Goal: Task Accomplishment & Management: Use online tool/utility

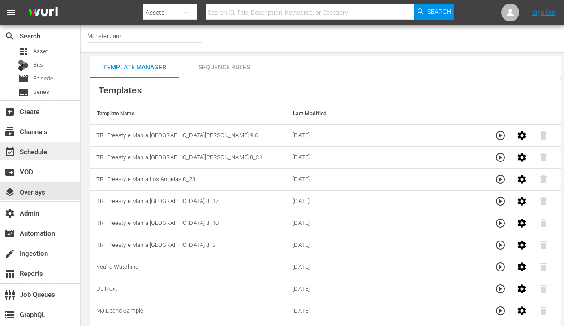
click at [41, 154] on div "event_available Schedule" at bounding box center [25, 150] width 50 height 8
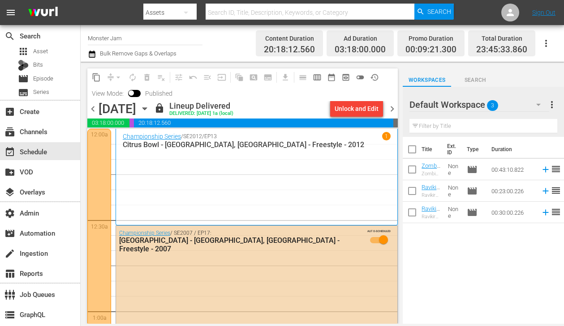
click at [147, 39] on input "Monster Jam" at bounding box center [145, 37] width 115 height 21
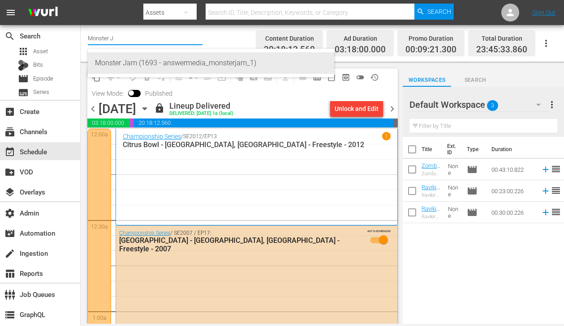
click at [213, 65] on div "Monster Jam (1693 - answermedia_monsterjam_1)" at bounding box center [211, 62] width 232 height 21
type input "Monster Jam (1693 - answermedia_monsterjam_1)"
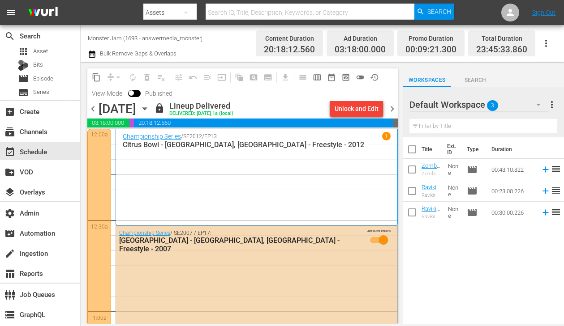
click at [169, 40] on input "Monster Jam (1693 - answermedia_monsterjam_1)" at bounding box center [145, 37] width 115 height 21
click at [46, 193] on div "layers Overlays" at bounding box center [25, 191] width 50 height 8
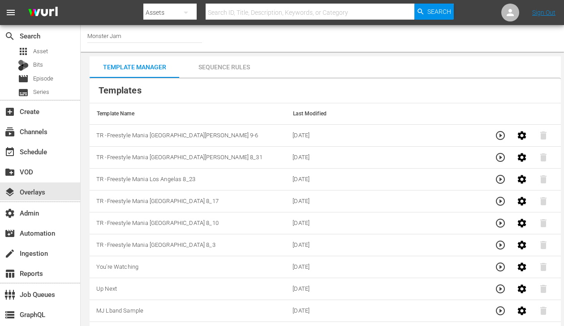
click at [561, 322] on div "Channel Title Monster Jam Template Manager Sequence Rules Templates Template Na…" at bounding box center [322, 207] width 483 height 364
click at [499, 136] on icon "button" at bounding box center [500, 135] width 9 height 9
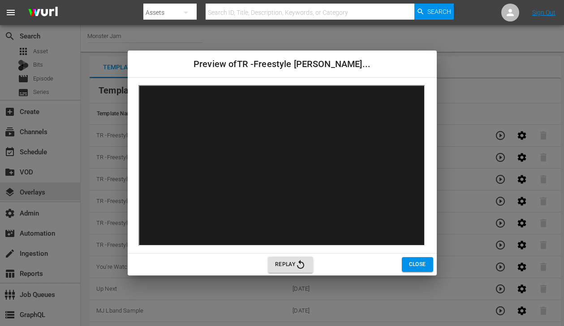
click at [417, 268] on span "Close" at bounding box center [417, 264] width 17 height 9
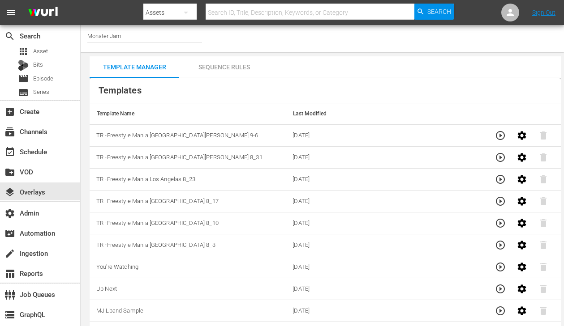
scroll to position [0, 0]
click at [497, 270] on icon "button" at bounding box center [500, 266] width 11 height 11
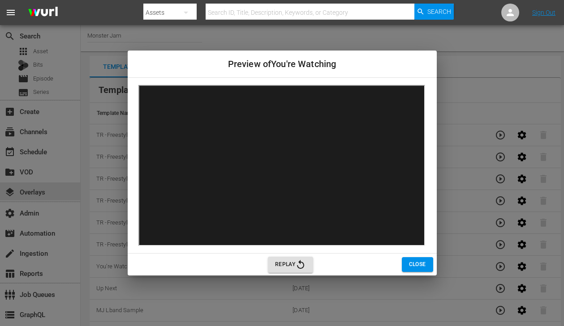
scroll to position [34, 0]
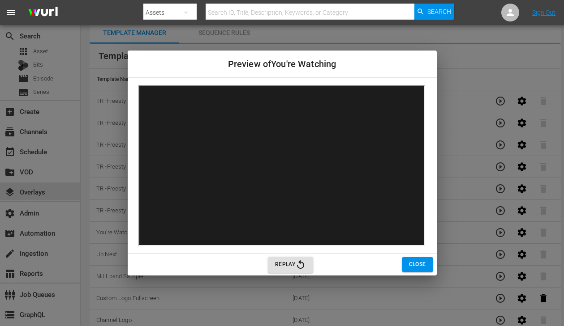
click at [502, 266] on div "Replay" at bounding box center [452, 265] width 369 height 16
click at [411, 265] on span "Close" at bounding box center [417, 264] width 17 height 9
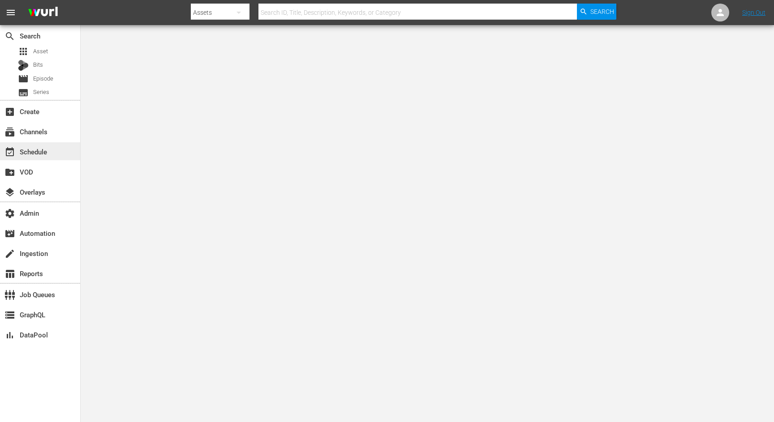
click at [46, 149] on div "event_available Schedule" at bounding box center [25, 150] width 50 height 8
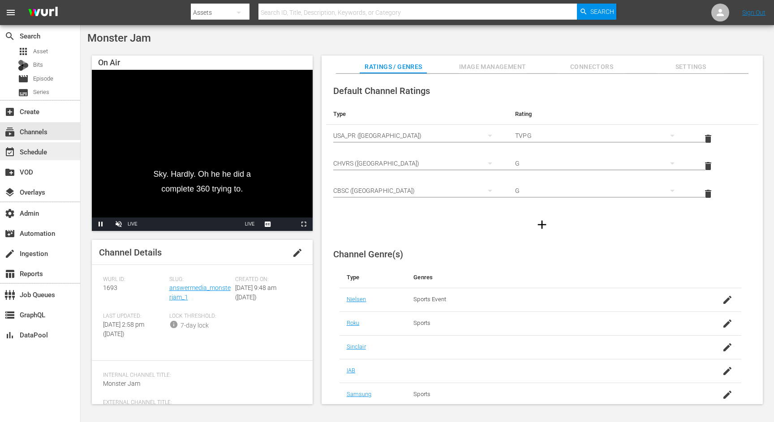
click at [38, 154] on div "event_available Schedule" at bounding box center [25, 150] width 50 height 8
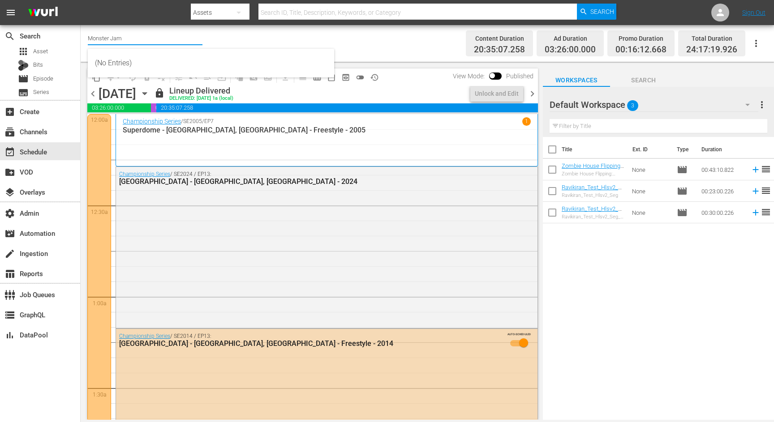
click at [157, 41] on input "Monster Jam" at bounding box center [145, 37] width 115 height 21
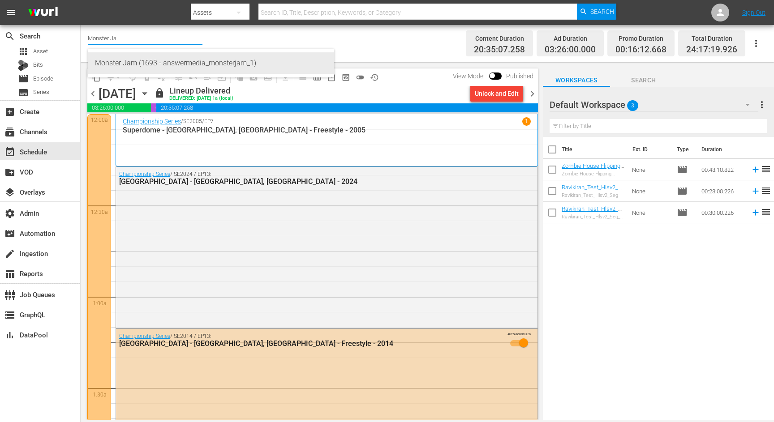
click at [196, 62] on div "Monster Jam (1693 - answermedia_monsterjam_1)" at bounding box center [211, 62] width 232 height 21
type input "Monster Jam (1693 - answermedia_monsterjam_1)"
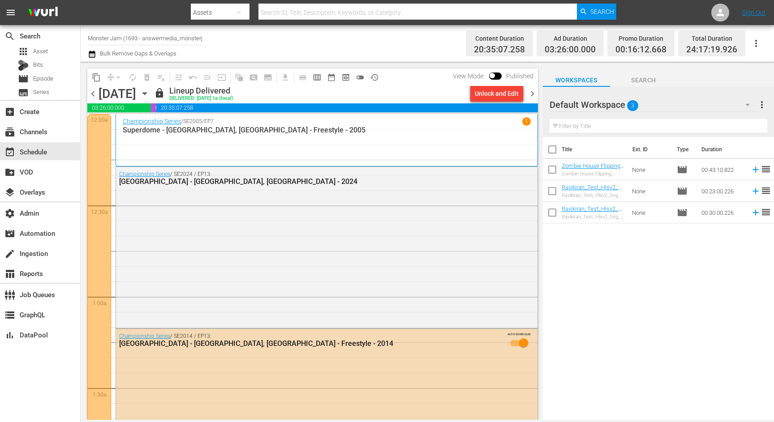
click at [173, 37] on input "Monster Jam (1693 - answermedia_monsterjam_1)" at bounding box center [145, 37] width 115 height 21
